Goal: Task Accomplishment & Management: Use online tool/utility

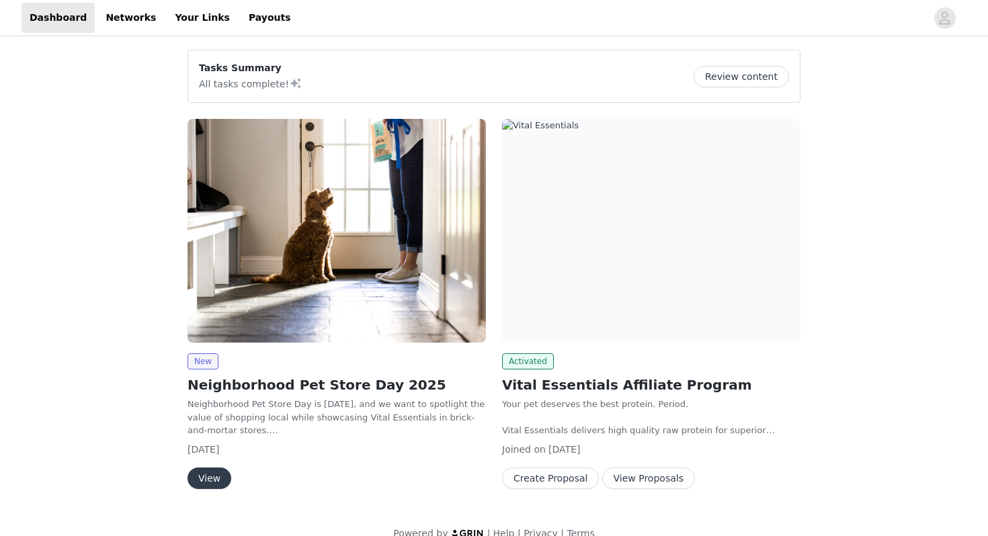
scroll to position [20, 0]
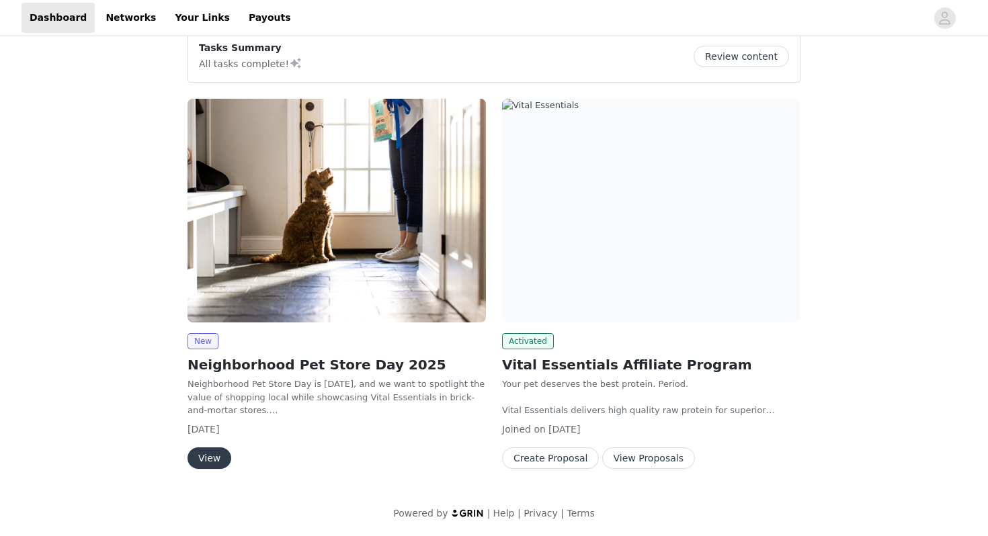
click at [643, 458] on button "View Proposals" at bounding box center [648, 458] width 93 height 22
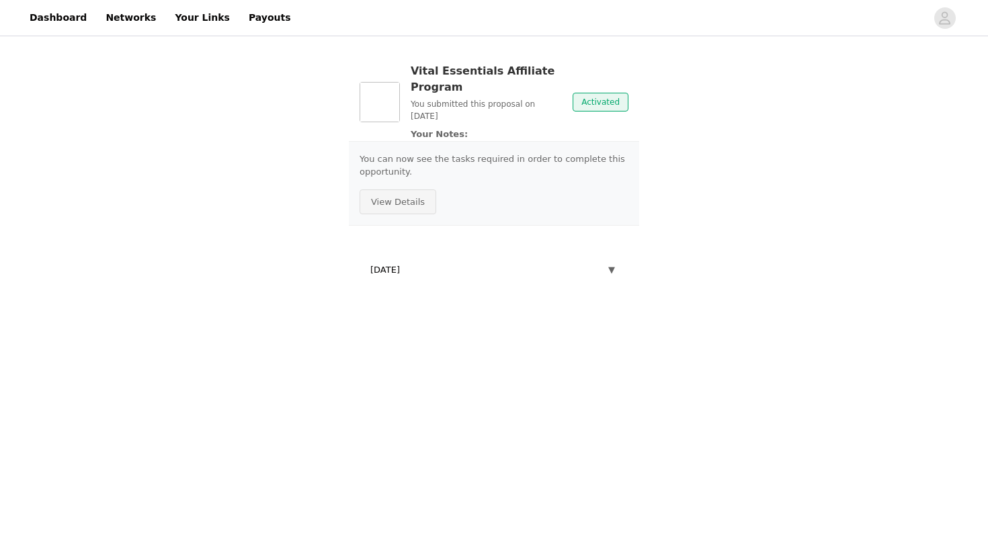
click at [406, 208] on button "View Details" at bounding box center [397, 202] width 77 height 26
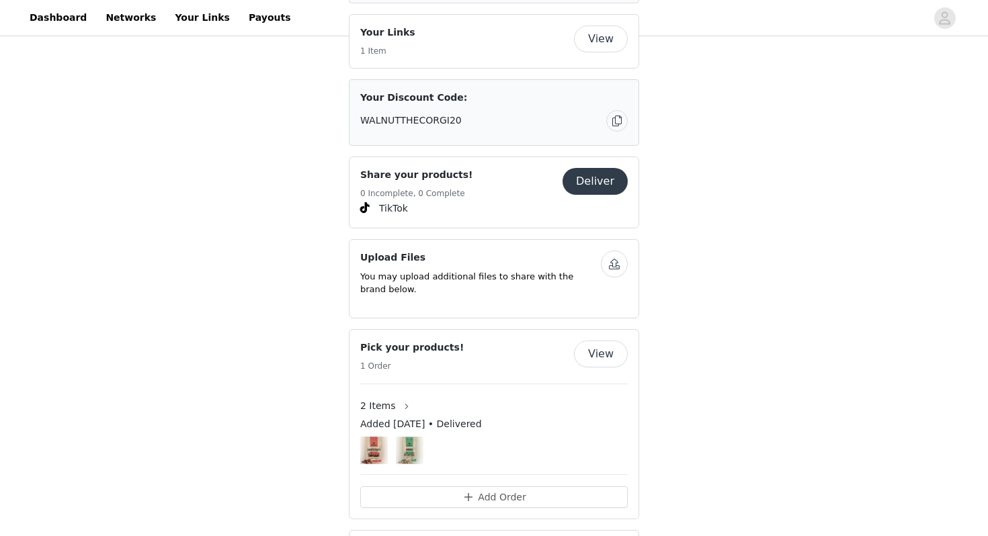
scroll to position [552, 0]
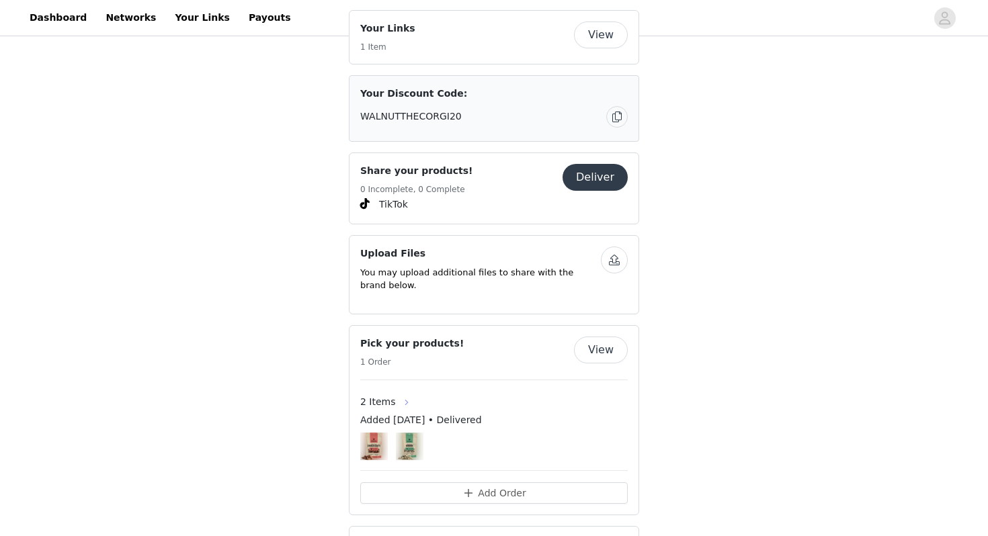
click at [400, 392] on button "button" at bounding box center [407, 403] width 22 height 22
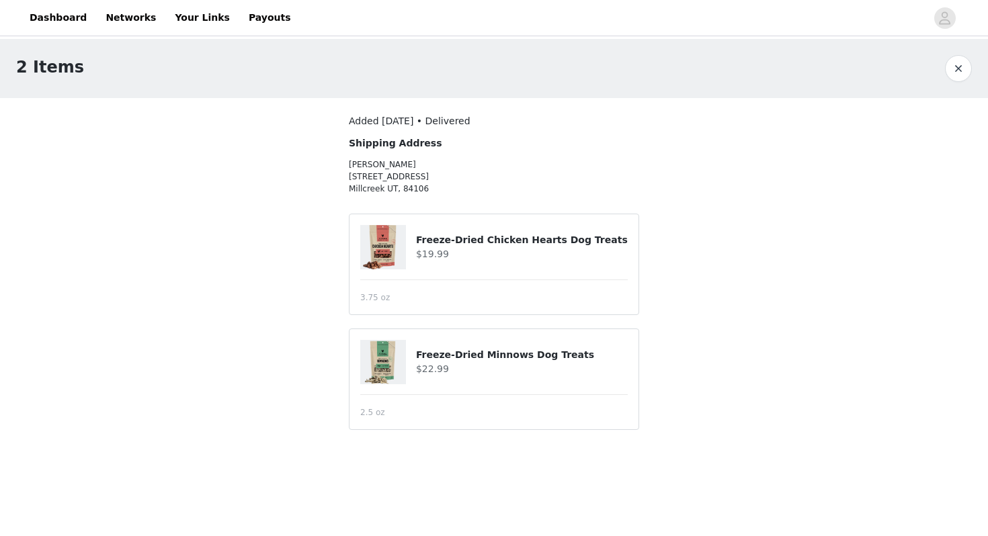
click at [957, 66] on button "button" at bounding box center [958, 68] width 27 height 27
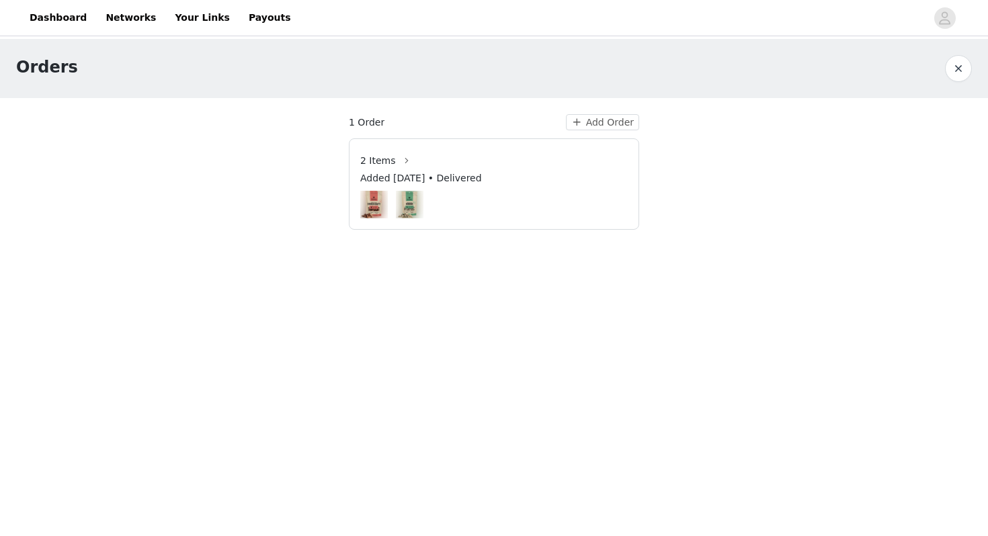
click at [962, 63] on button "button" at bounding box center [958, 68] width 27 height 27
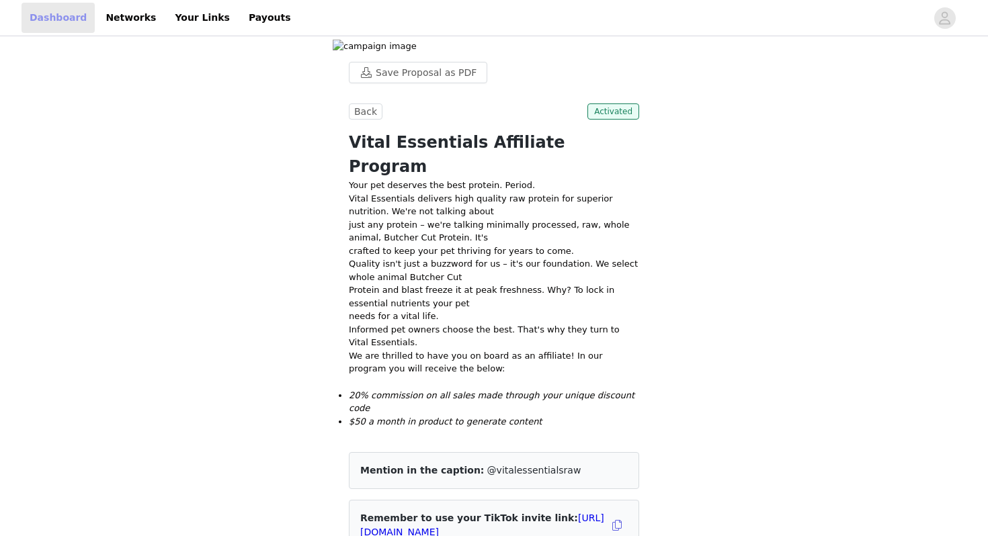
click at [56, 10] on link "Dashboard" at bounding box center [58, 18] width 73 height 30
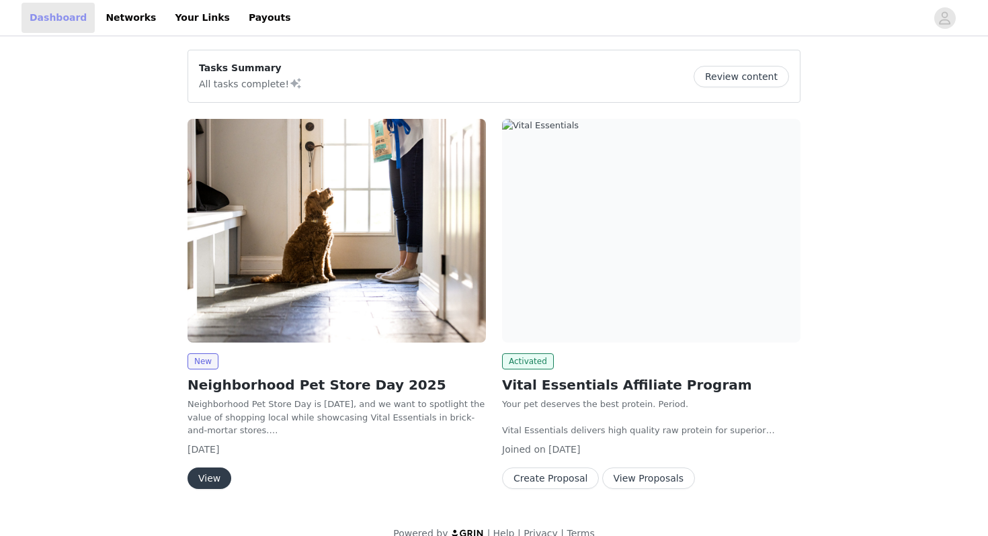
scroll to position [20, 0]
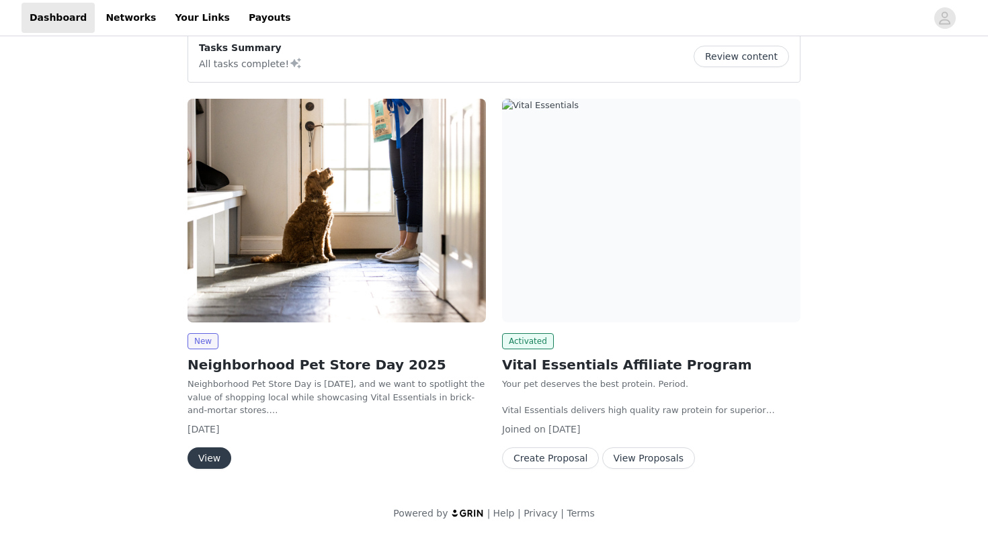
click at [644, 456] on button "View Proposals" at bounding box center [648, 458] width 93 height 22
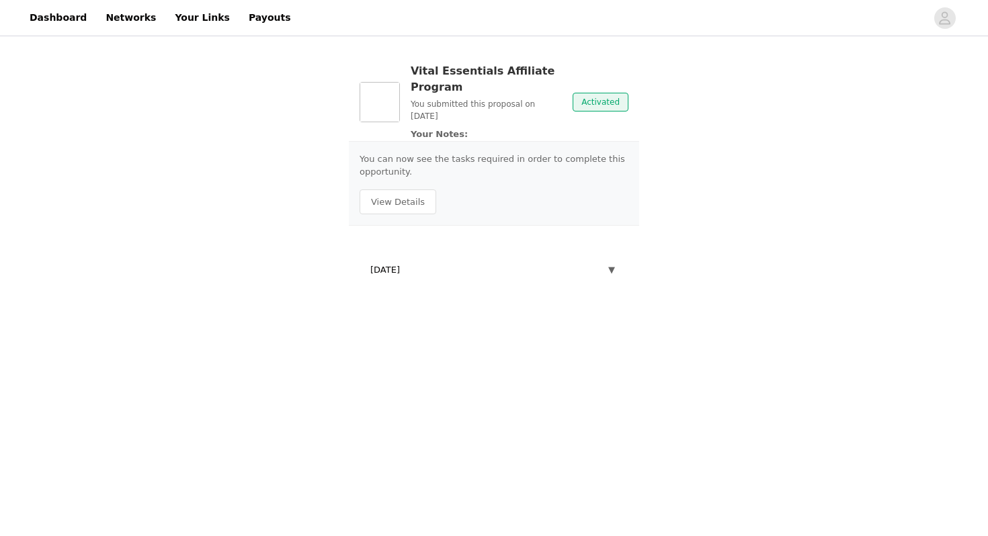
click at [609, 107] on span "Activated" at bounding box center [600, 102] width 56 height 19
click at [610, 270] on span "▼" at bounding box center [611, 269] width 7 height 13
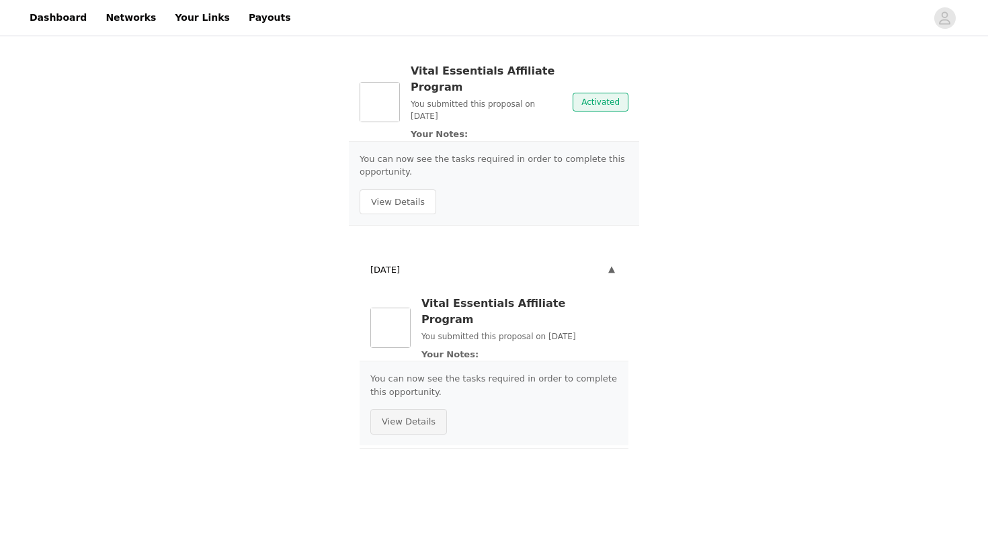
click at [420, 409] on button "View Details" at bounding box center [408, 422] width 77 height 26
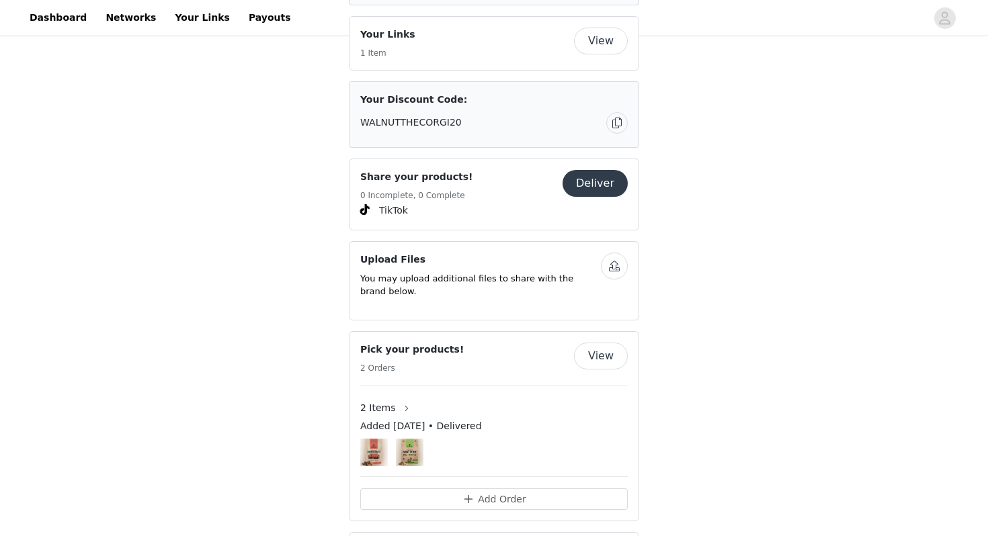
scroll to position [590, 0]
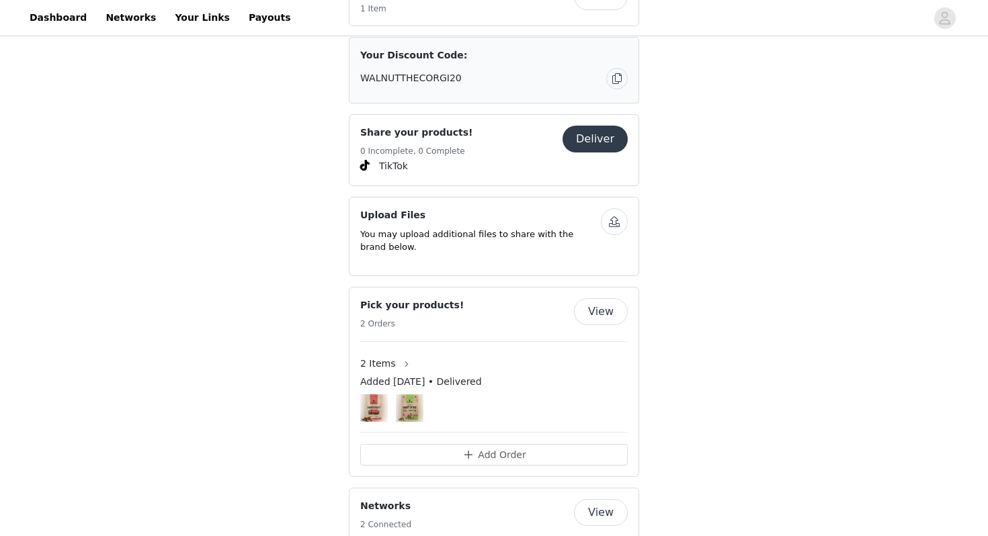
click at [404, 394] on img at bounding box center [410, 408] width 28 height 28
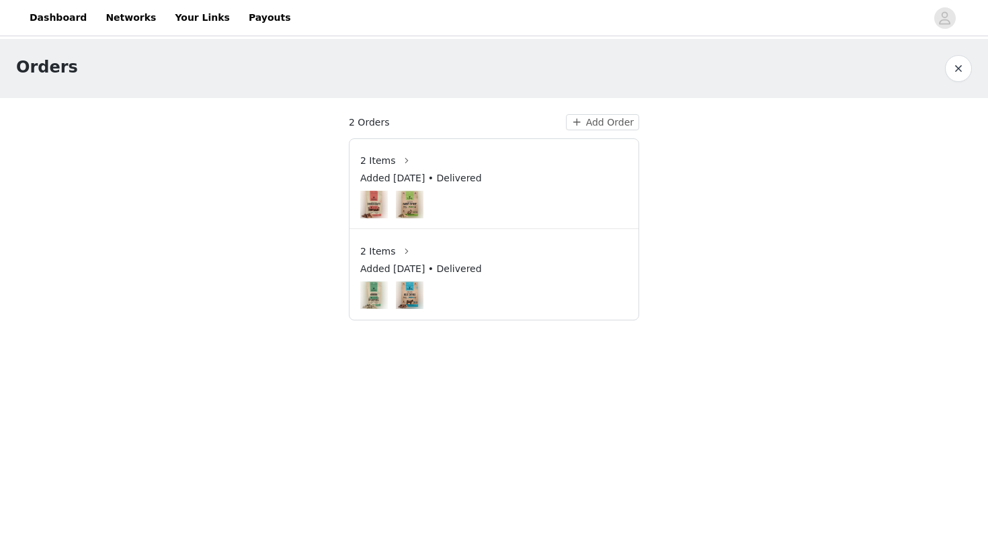
click at [957, 77] on button "button" at bounding box center [958, 68] width 27 height 27
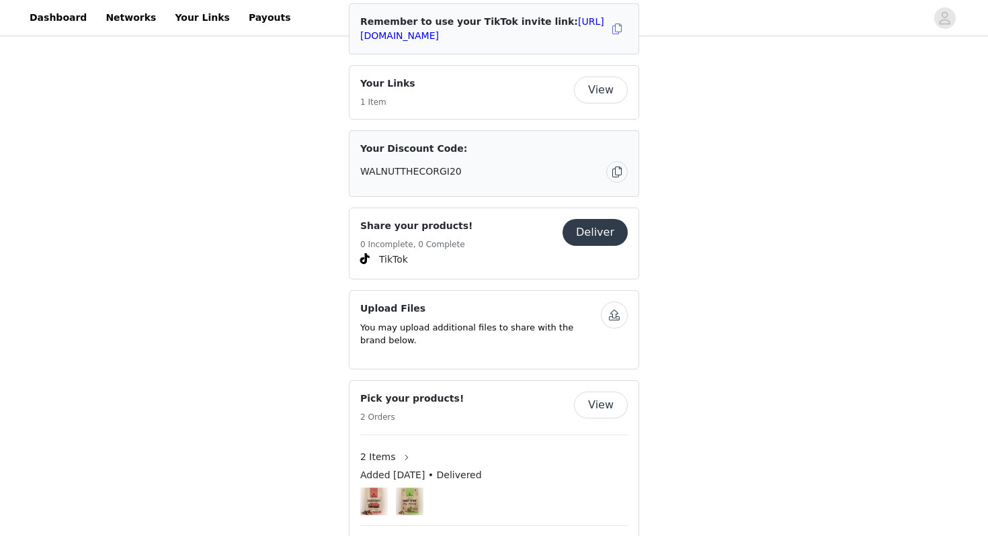
scroll to position [787, 0]
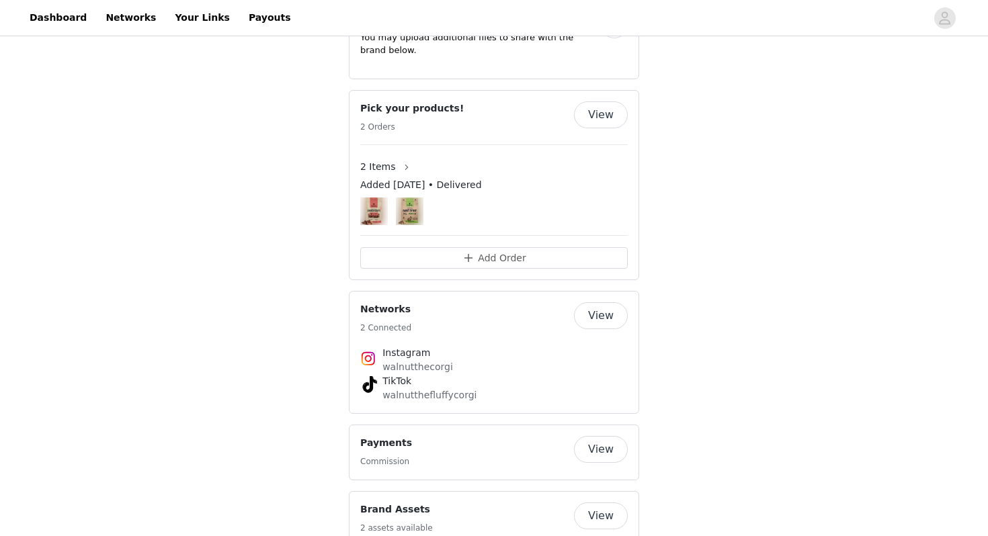
click at [611, 503] on button "View" at bounding box center [601, 516] width 54 height 27
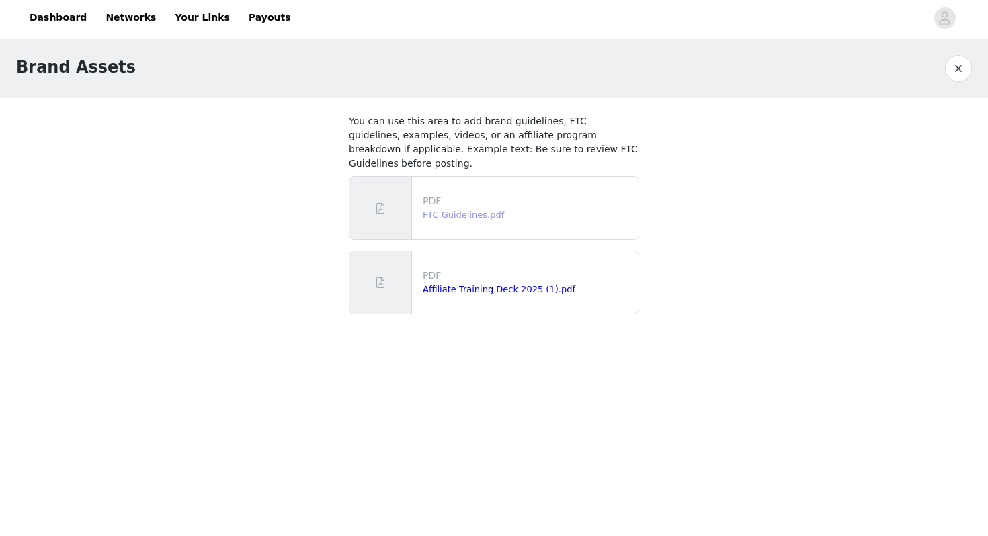
click at [440, 210] on link "FTC Guidelines.pdf" at bounding box center [463, 215] width 81 height 10
click at [952, 63] on button "button" at bounding box center [958, 68] width 27 height 27
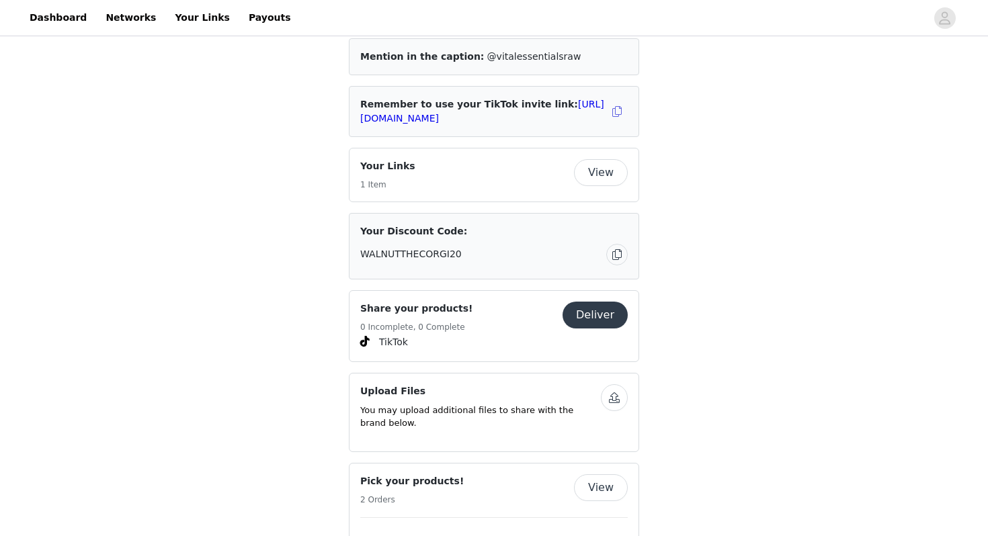
scroll to position [429, 0]
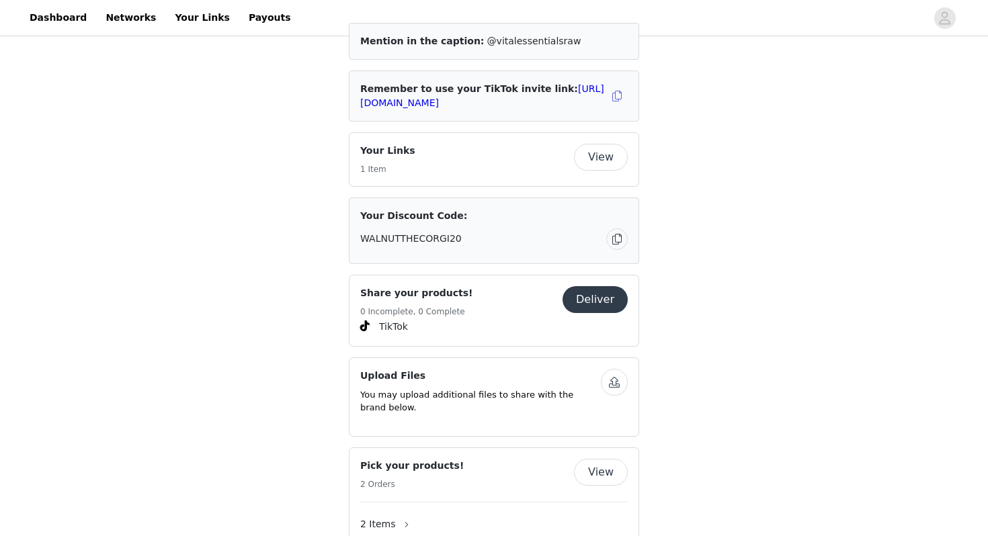
click at [619, 286] on button "Deliver" at bounding box center [594, 299] width 65 height 27
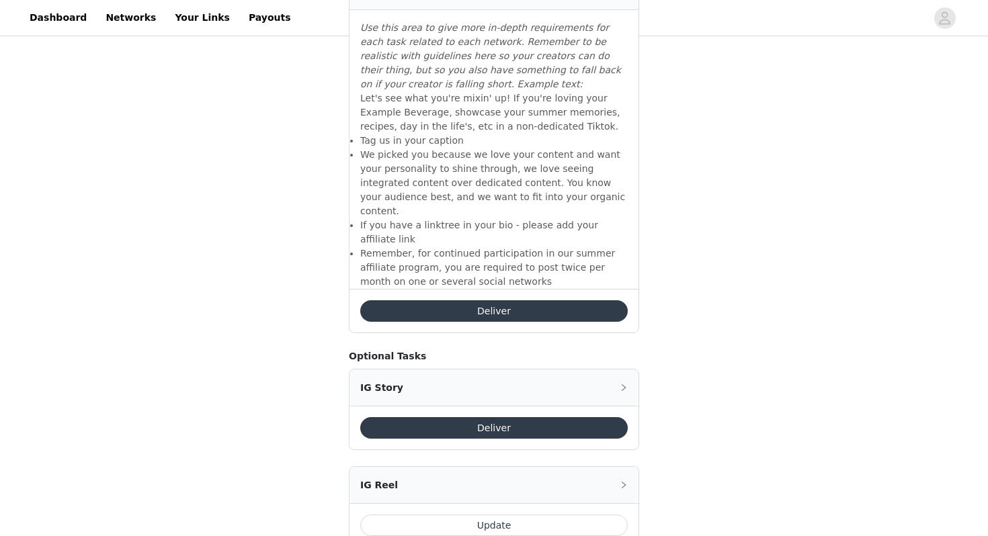
scroll to position [455, 0]
